Goal: Information Seeking & Learning: Check status

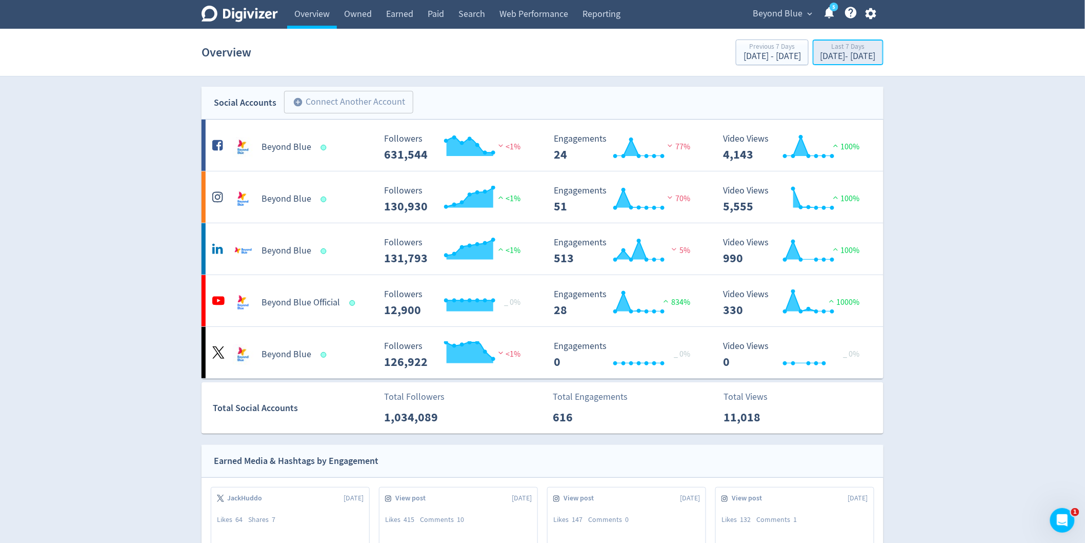
click at [820, 55] on div "[DATE] - [DATE]" at bounding box center [847, 56] width 55 height 9
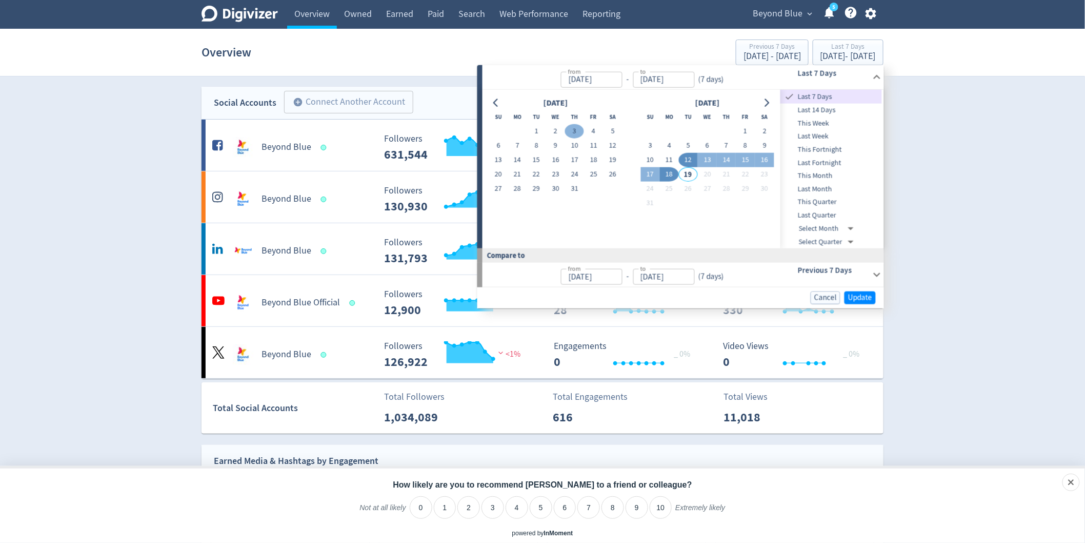
click at [576, 129] on button "3" at bounding box center [574, 131] width 19 height 14
type input "[DATE]"
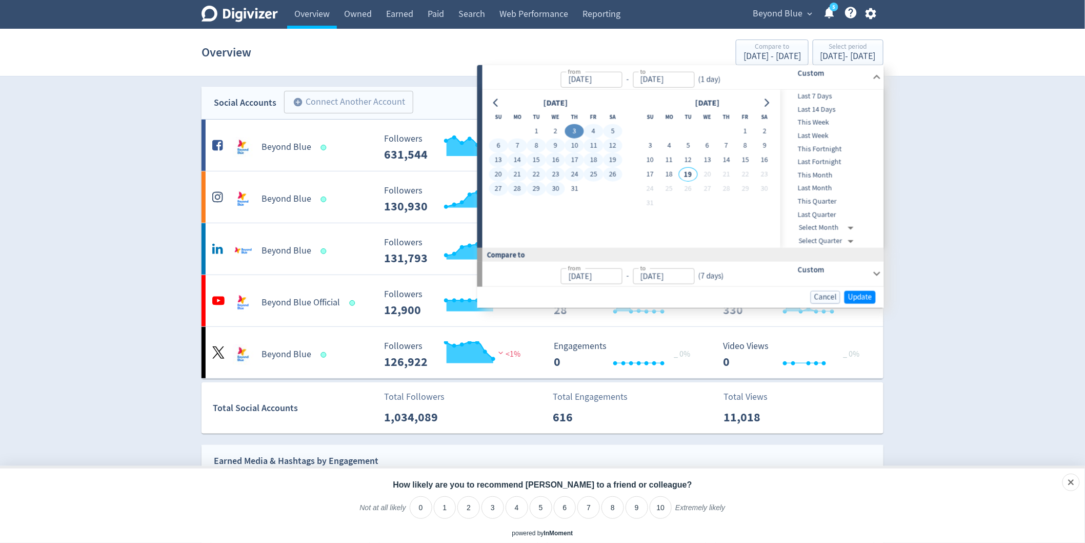
click at [534, 187] on button "29" at bounding box center [536, 189] width 19 height 14
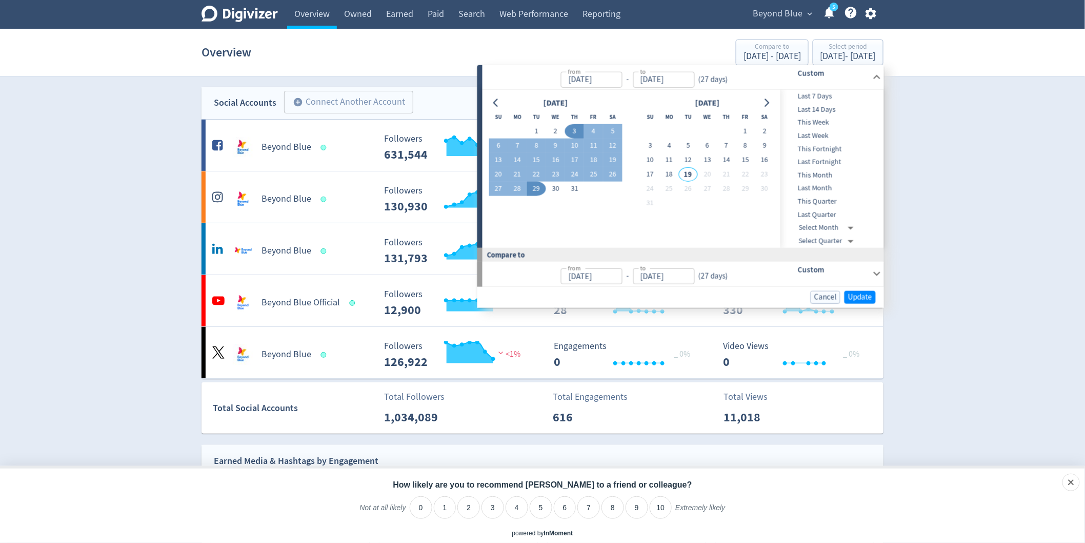
type input "[DATE]"
click at [855, 293] on span "Update" at bounding box center [860, 297] width 24 height 8
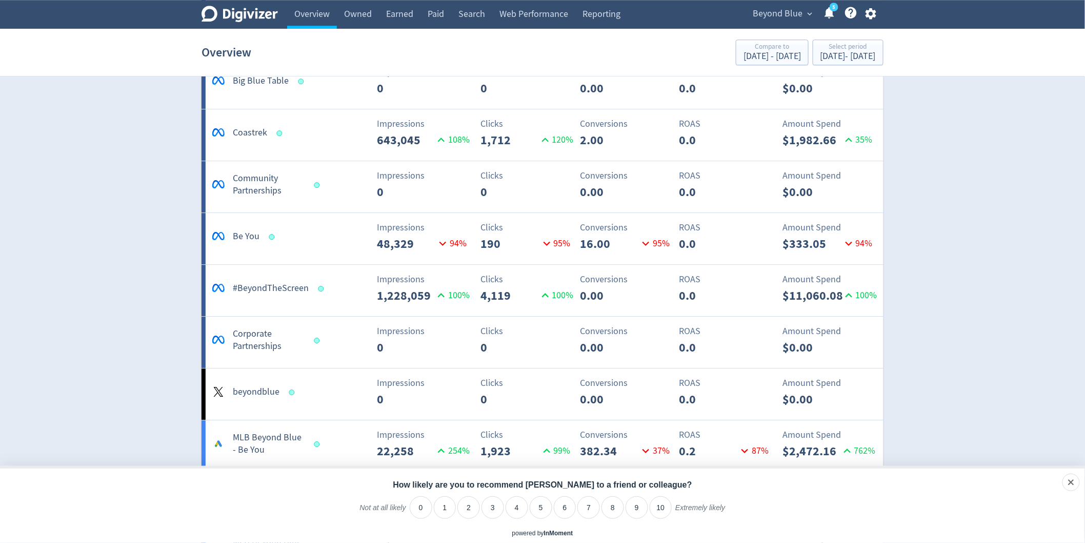
scroll to position [1253, 0]
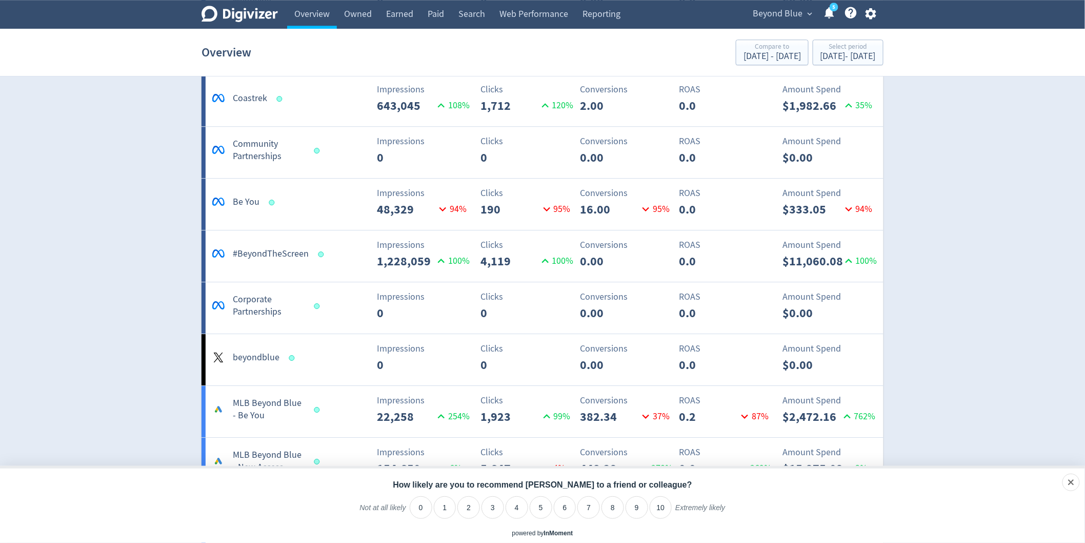
click at [448, 265] on div "Clicks 4,119 100 %" at bounding box center [488, 254] width 113 height 32
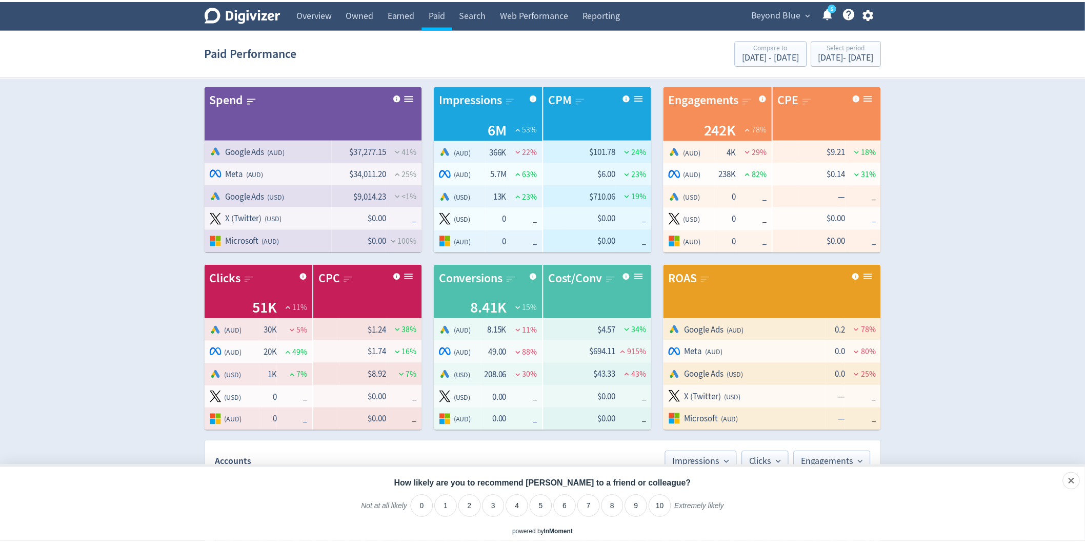
scroll to position [531, 0]
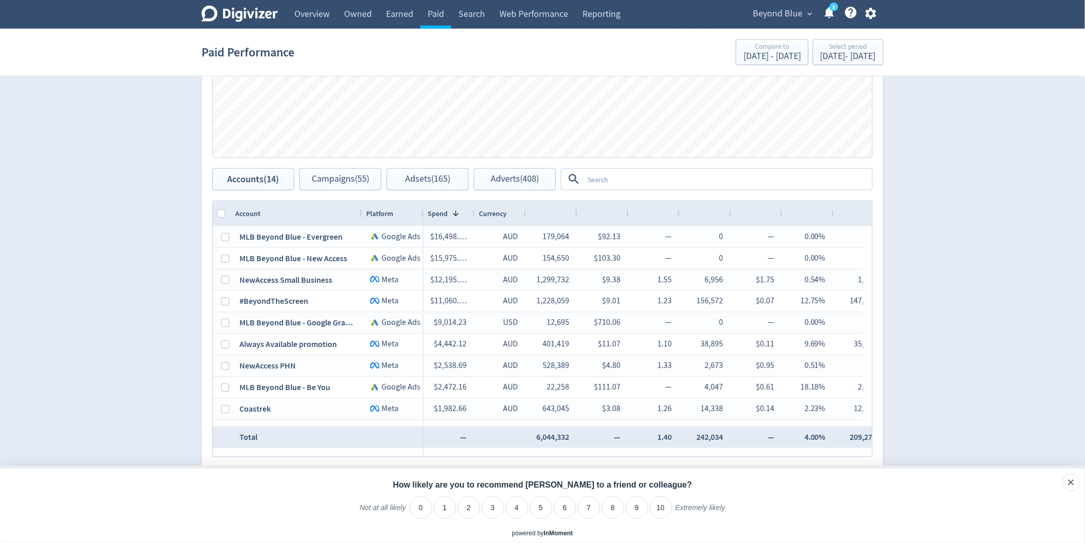
click at [592, 173] on textarea at bounding box center [728, 179] width 288 height 19
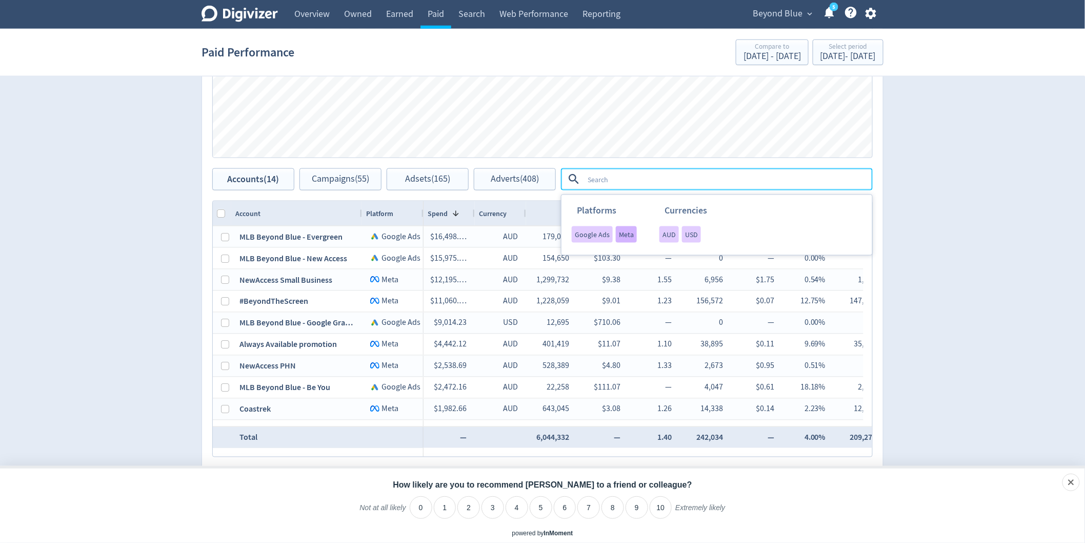
click at [619, 232] on span "Meta" at bounding box center [626, 234] width 15 height 7
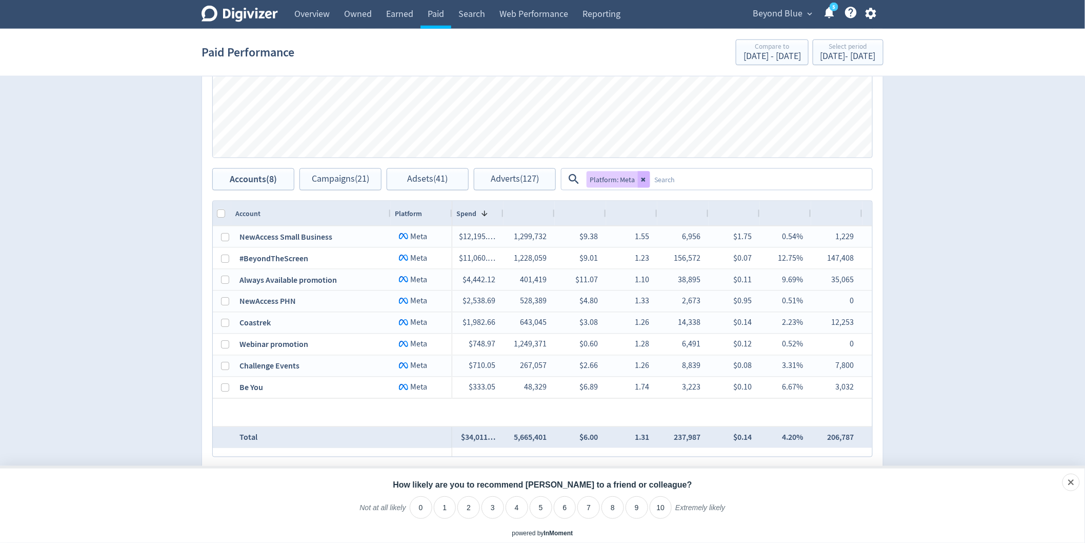
click at [388, 213] on div at bounding box center [390, 213] width 4 height 25
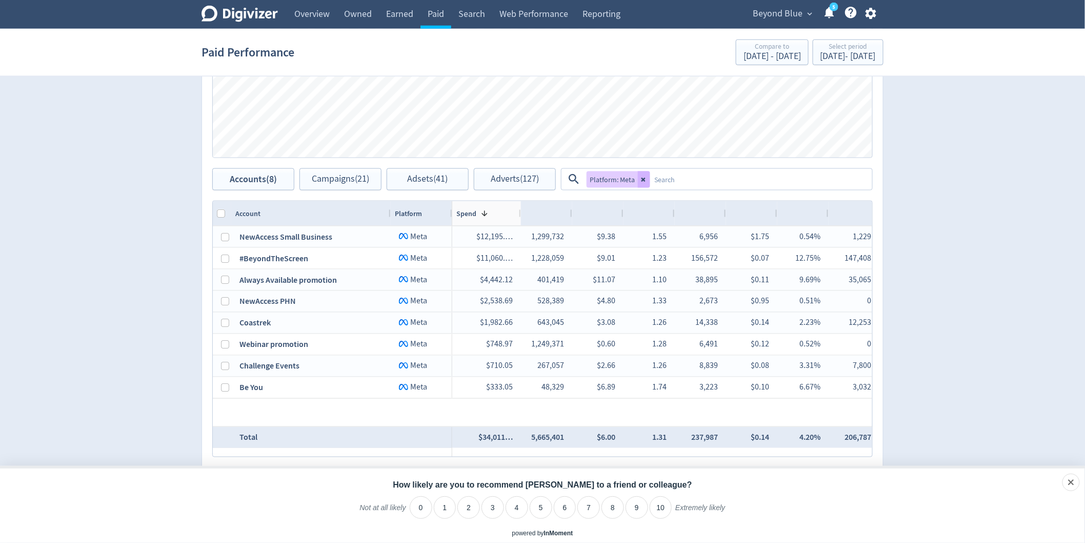
drag, startPoint x: 503, startPoint y: 216, endPoint x: 519, endPoint y: 218, distance: 16.6
click at [518, 217] on div at bounding box center [520, 213] width 4 height 25
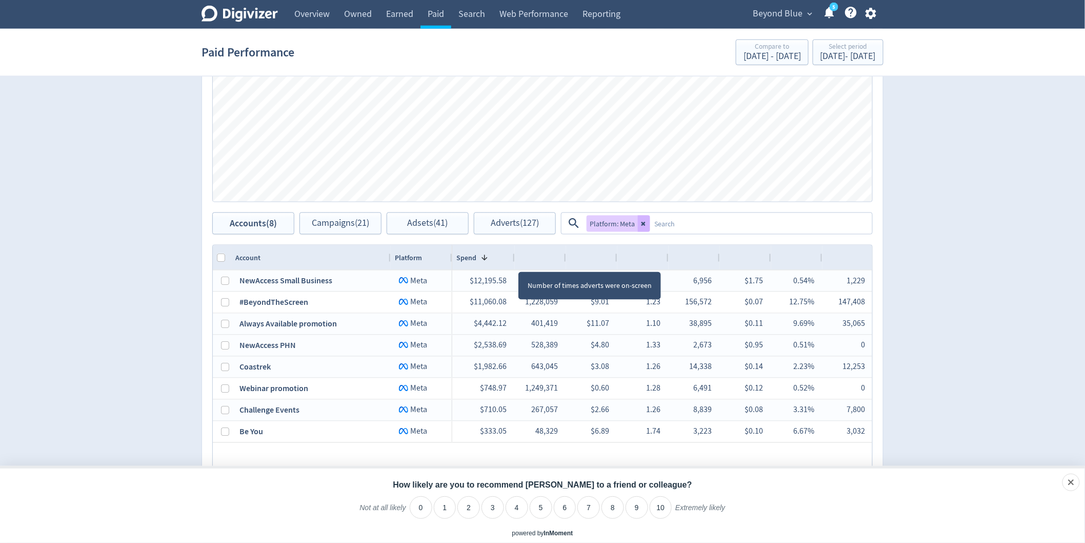
scroll to position [575, 0]
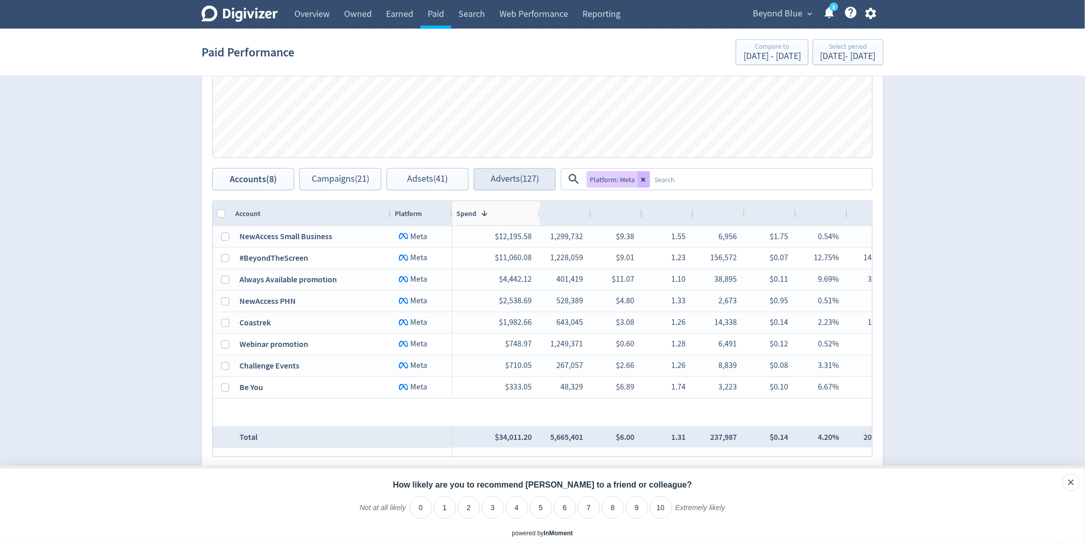
drag, startPoint x: 514, startPoint y: 216, endPoint x: 543, endPoint y: 190, distance: 38.1
click at [537, 216] on div at bounding box center [539, 213] width 4 height 25
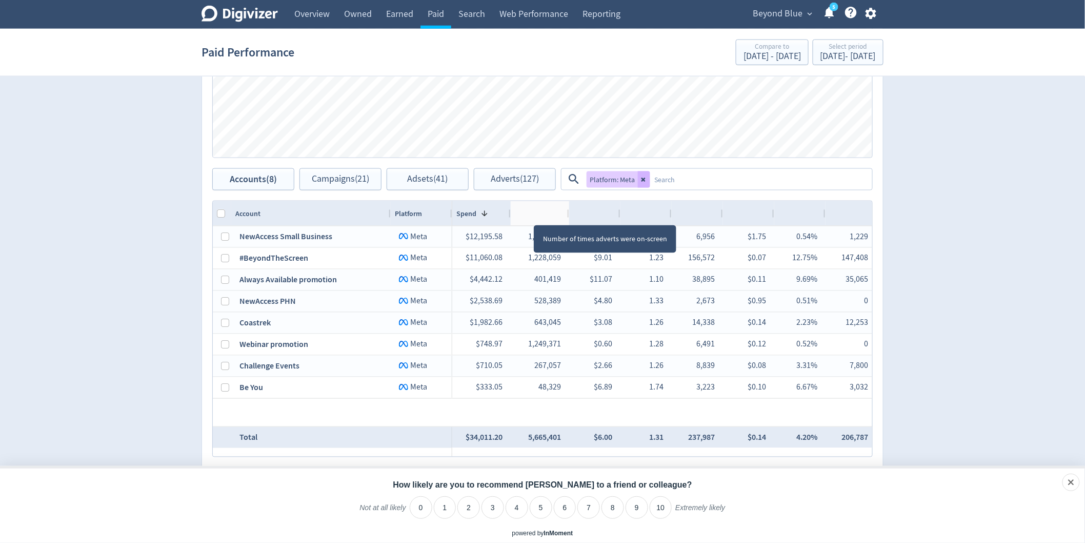
drag, startPoint x: 560, startPoint y: 216, endPoint x: 218, endPoint y: 196, distance: 342.1
click at [567, 215] on div at bounding box center [569, 213] width 4 height 25
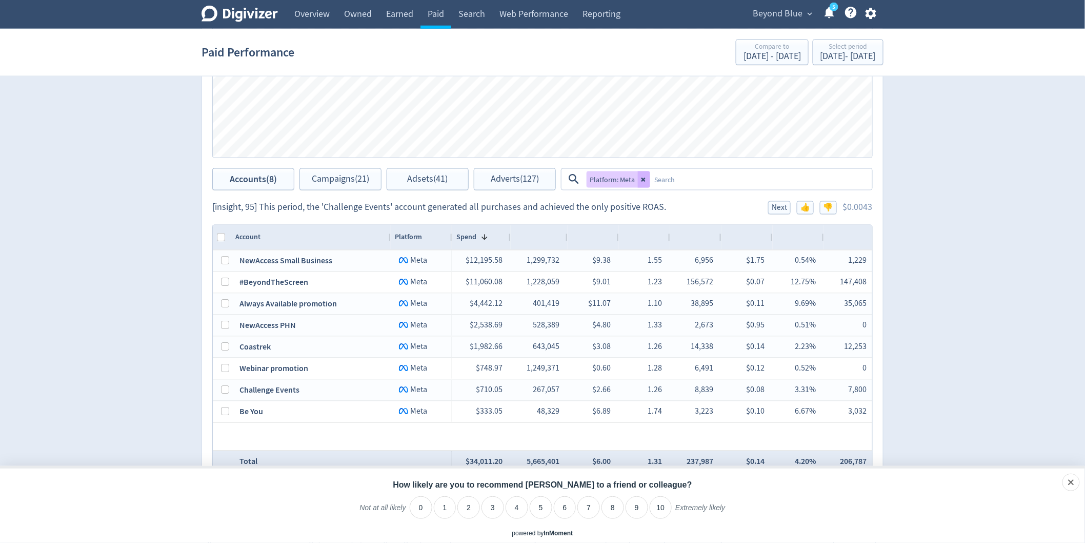
scroll to position [598, 0]
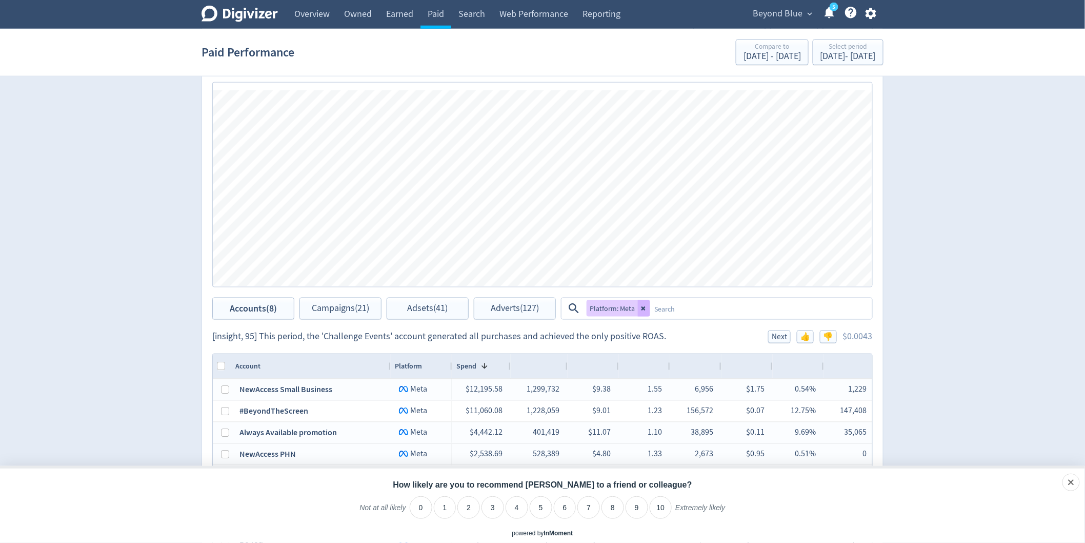
scroll to position [485, 0]
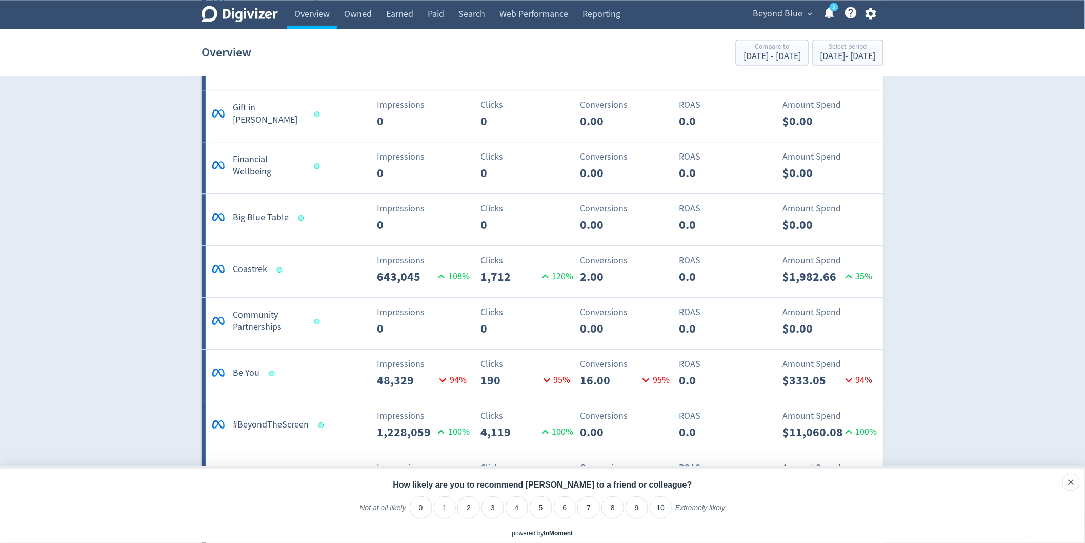
scroll to position [1253, 0]
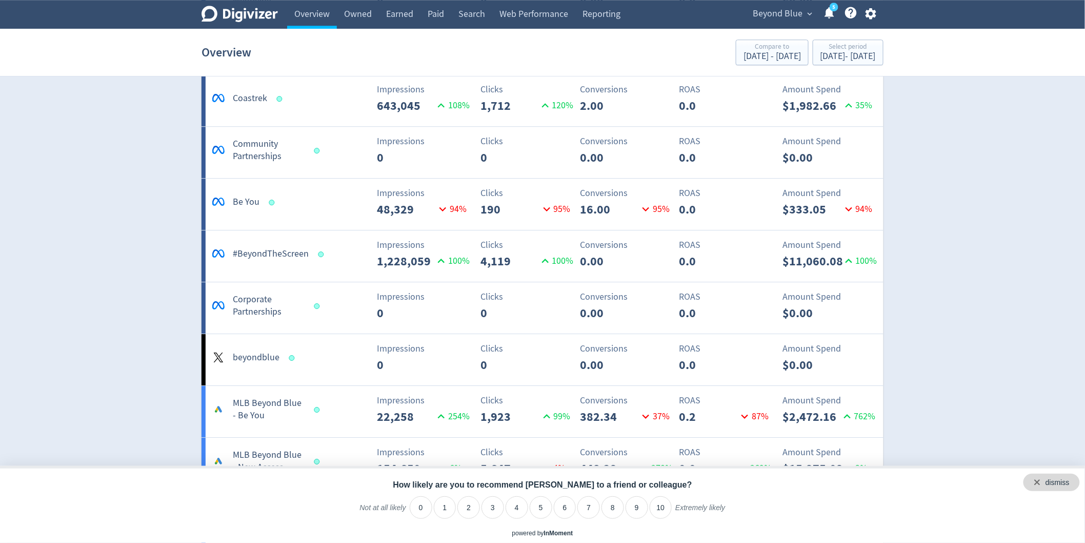
click at [1069, 481] on div "dismiss" at bounding box center [1058, 482] width 24 height 10
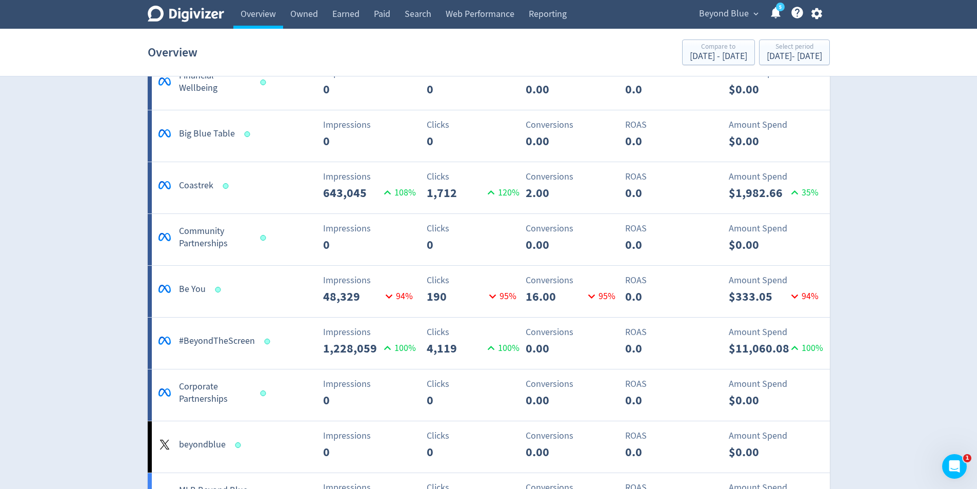
scroll to position [1368, 0]
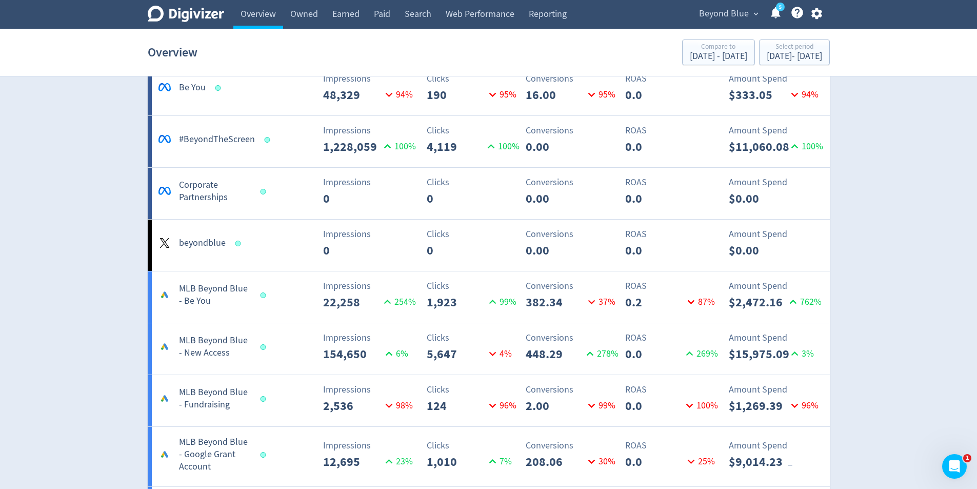
click at [359, 150] on p "1,228,059" at bounding box center [351, 146] width 57 height 18
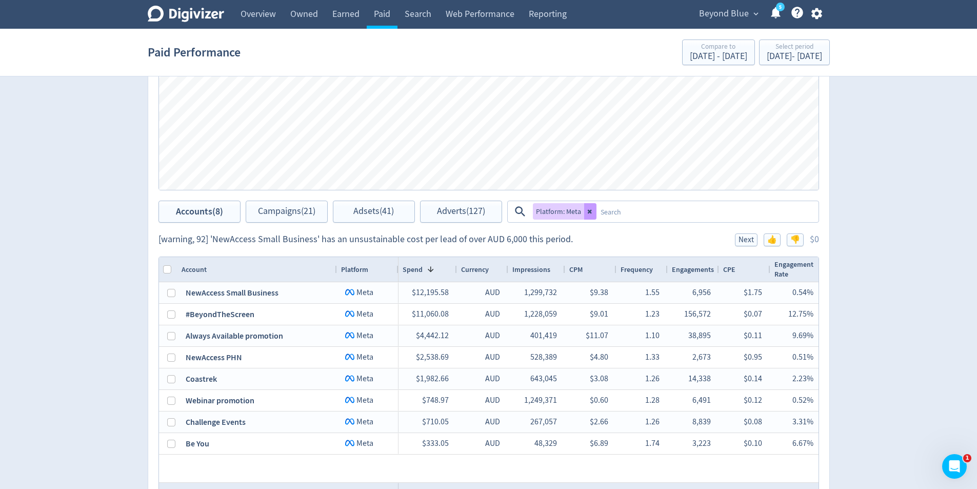
scroll to position [564, 0]
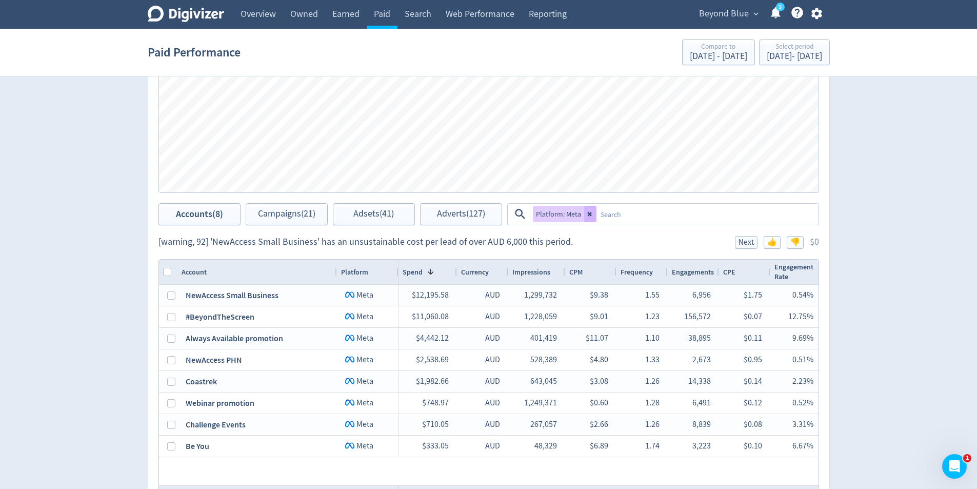
click at [558, 213] on span "Platform: Meta" at bounding box center [558, 213] width 45 height 7
click at [587, 215] on icon at bounding box center [590, 214] width 6 height 6
click at [596, 211] on textarea at bounding box center [706, 214] width 221 height 19
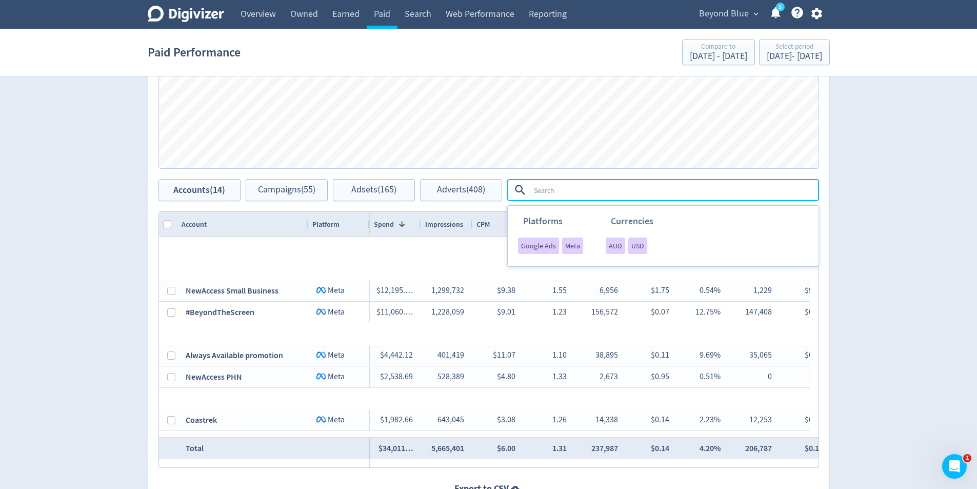
click at [545, 199] on textarea at bounding box center [674, 190] width 288 height 19
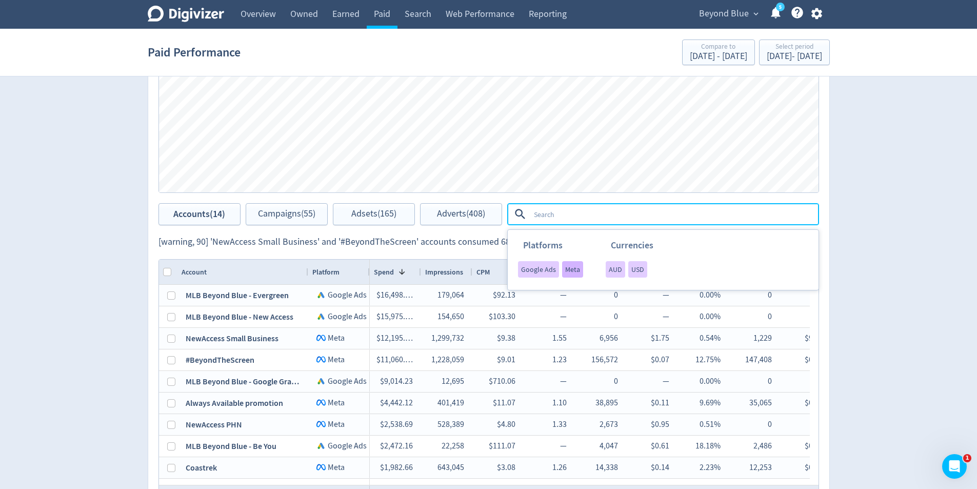
click at [562, 269] on div "Meta" at bounding box center [572, 269] width 21 height 16
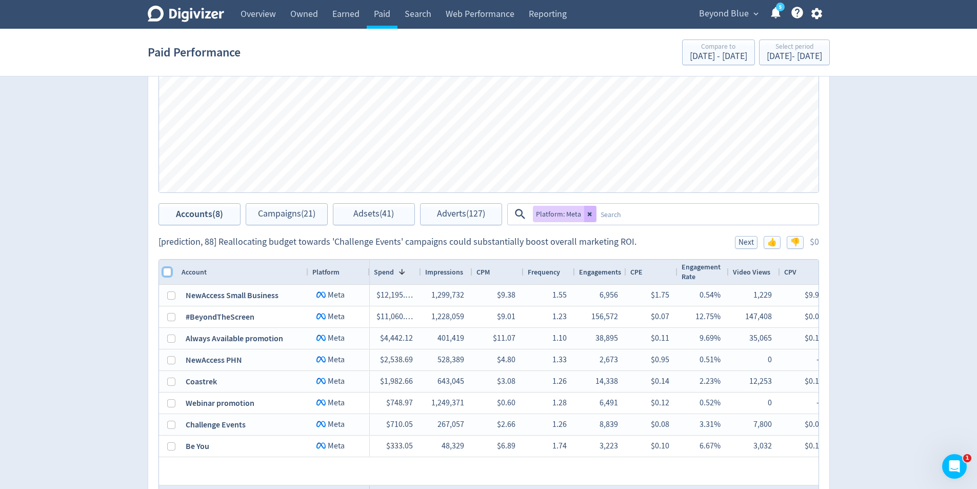
click at [167, 270] on input "Column with Header Selection" at bounding box center [167, 272] width 8 height 8
checkbox input "true"
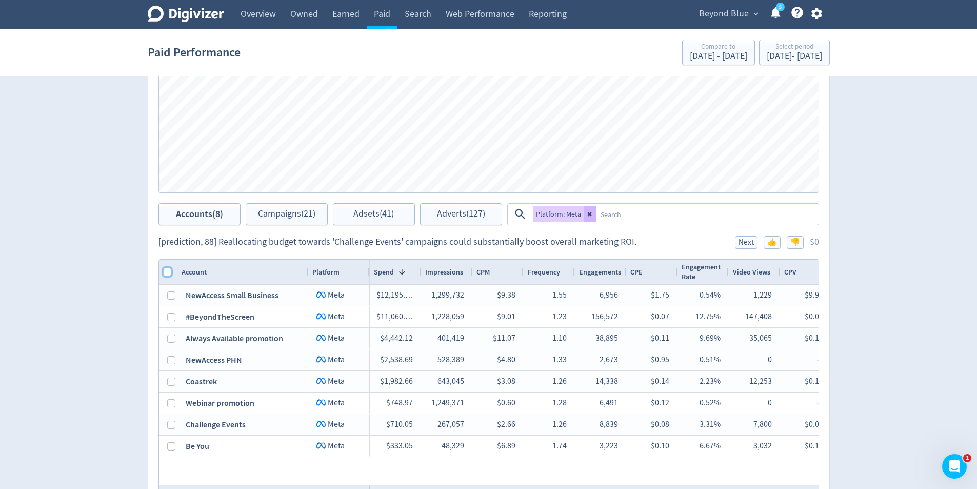
checkbox input "true"
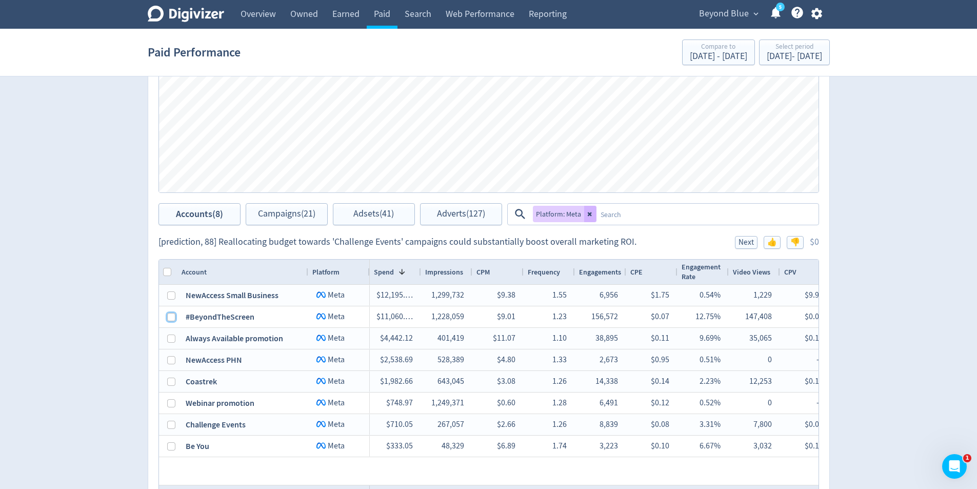
click at [170, 316] on input "Press Space to toggle row selection (unchecked)" at bounding box center [171, 317] width 8 height 8
checkbox input "false"
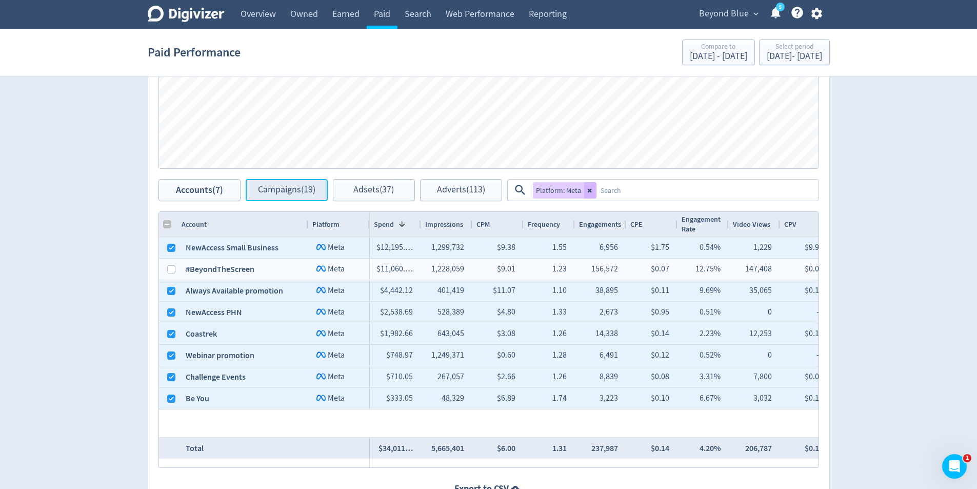
checkbox input "false"
click at [272, 179] on button "Campaigns (19)" at bounding box center [287, 190] width 82 height 22
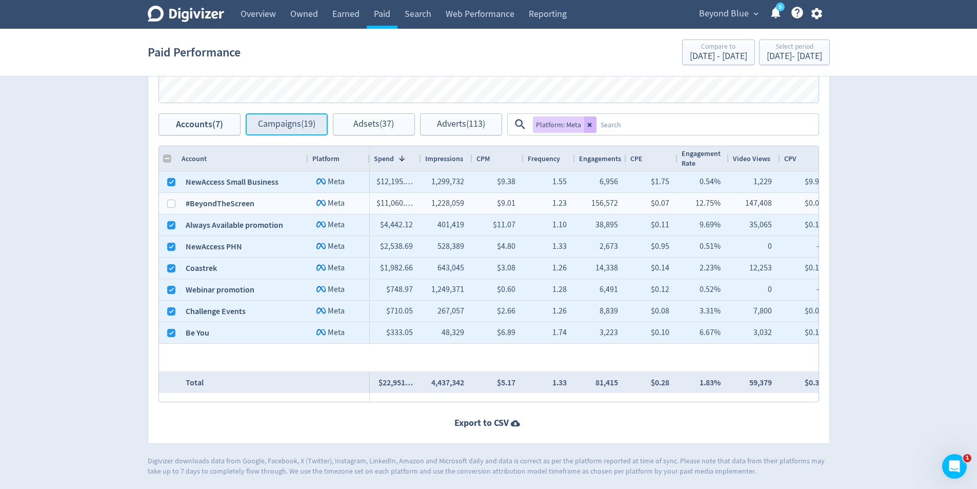
scroll to position [654, 0]
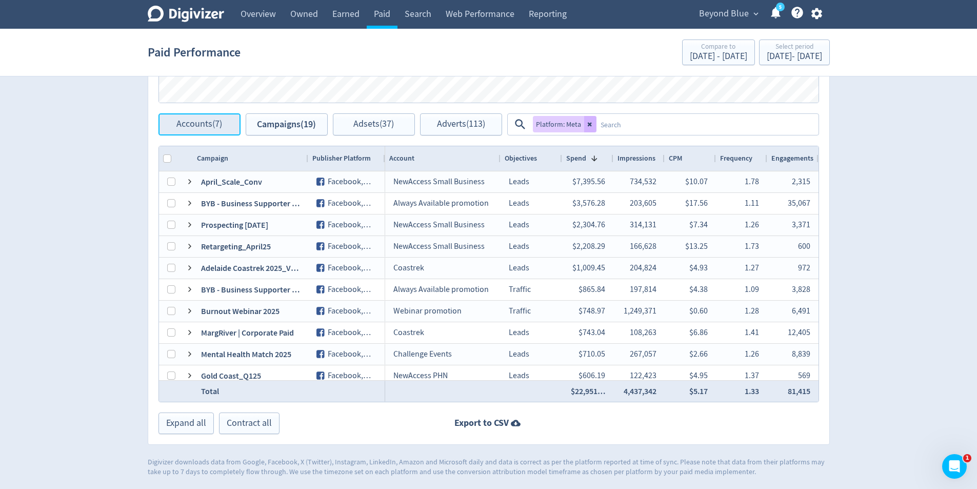
click at [217, 125] on span "Accounts (7)" at bounding box center [199, 124] width 46 height 10
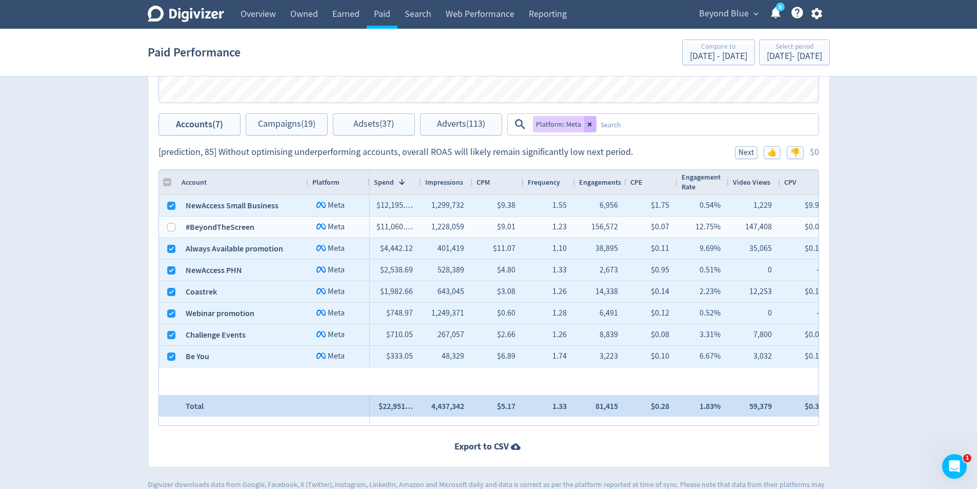
drag, startPoint x: 178, startPoint y: 407, endPoint x: 794, endPoint y: 406, distance: 616.4
click at [794, 406] on div "Total $22,951… 4,437,342 $5.17 1.33 81,415 $0.28 1.83% 59,379 $0.39 1.34% 15,43…" at bounding box center [488, 406] width 659 height 22
drag, startPoint x: 373, startPoint y: 407, endPoint x: 414, endPoint y: 410, distance: 41.7
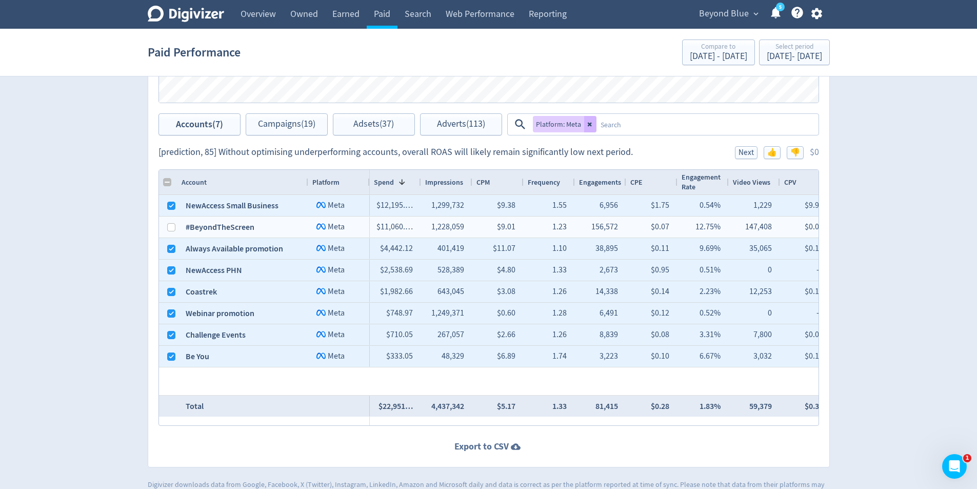
click at [511, 444] on icon at bounding box center [516, 447] width 14 height 10
